Goal: Information Seeking & Learning: Learn about a topic

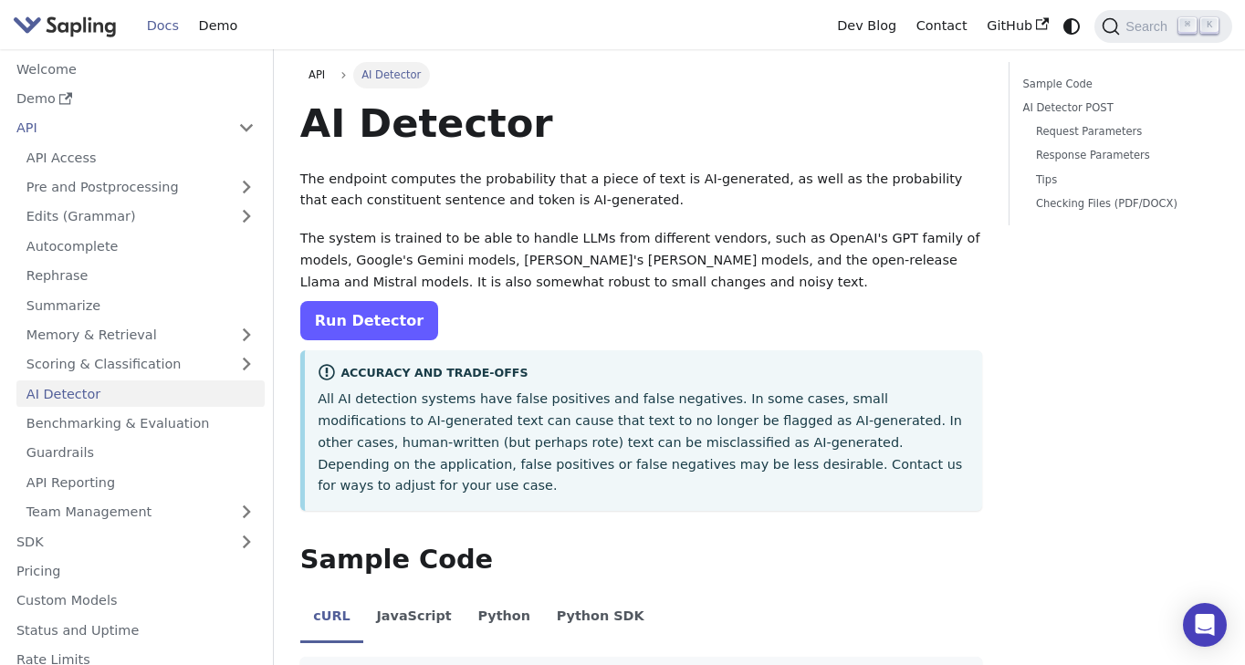
click at [357, 318] on link "Run Detector" at bounding box center [369, 320] width 138 height 39
click at [399, 309] on link "Run Detector" at bounding box center [369, 320] width 138 height 39
click at [367, 308] on link "Run Detector" at bounding box center [369, 320] width 138 height 39
click at [72, 217] on link "Edits (Grammar)" at bounding box center [140, 217] width 248 height 26
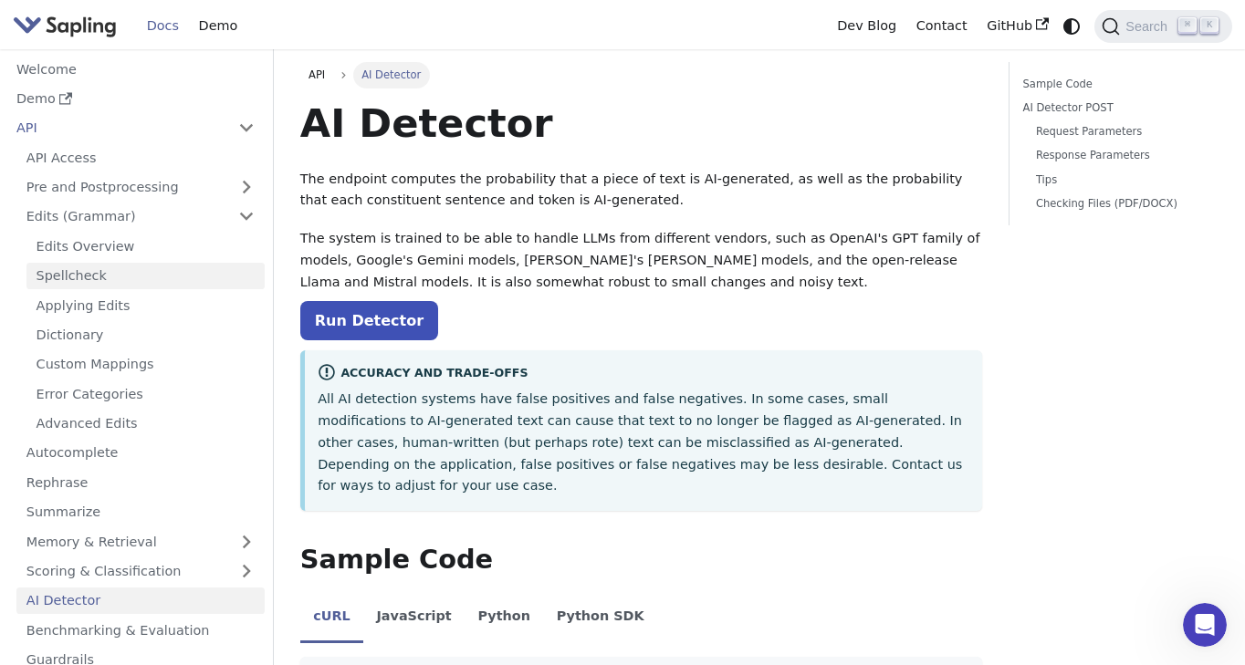
click at [75, 263] on link "Spellcheck" at bounding box center [145, 276] width 238 height 26
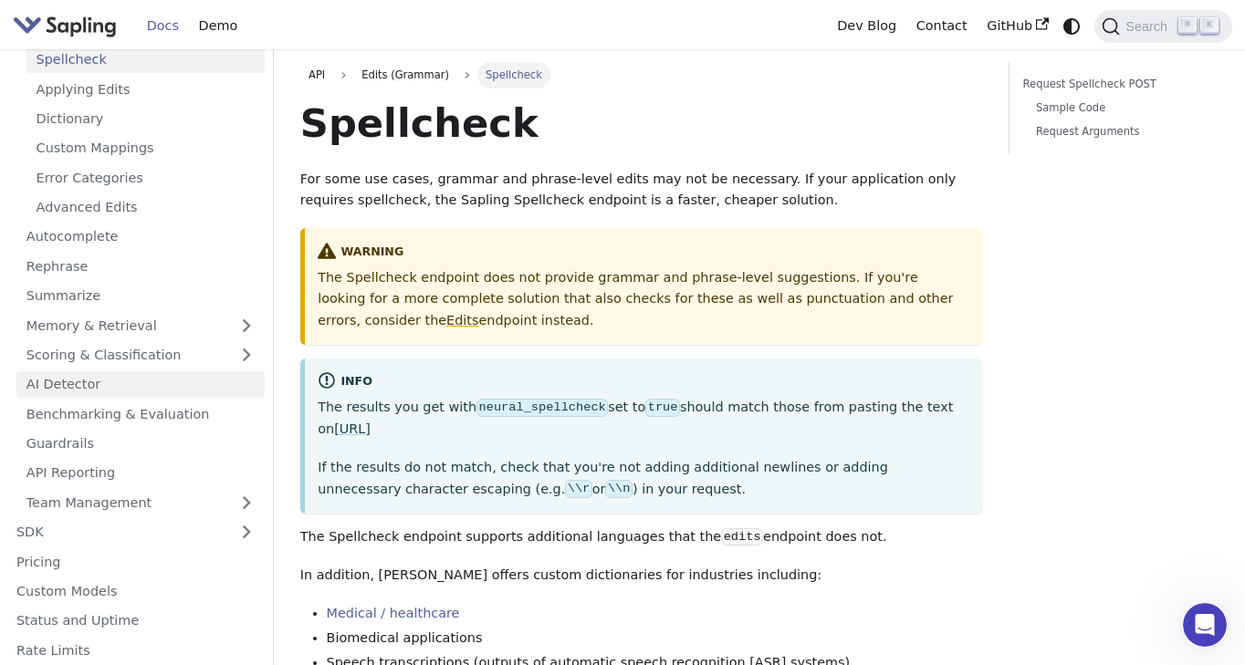
scroll to position [215, 0]
click at [50, 372] on link "AI Detector" at bounding box center [140, 385] width 248 height 26
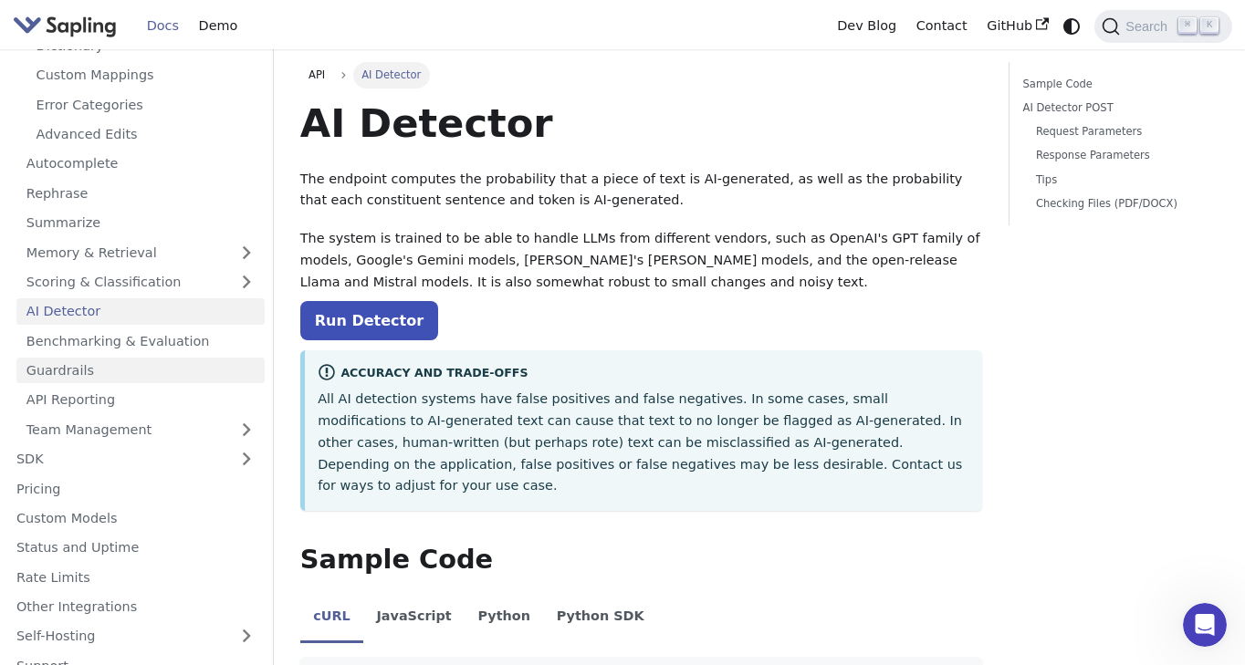
scroll to position [288, 0]
click at [350, 328] on link "Run Detector" at bounding box center [369, 320] width 138 height 39
